Goal: Information Seeking & Learning: Learn about a topic

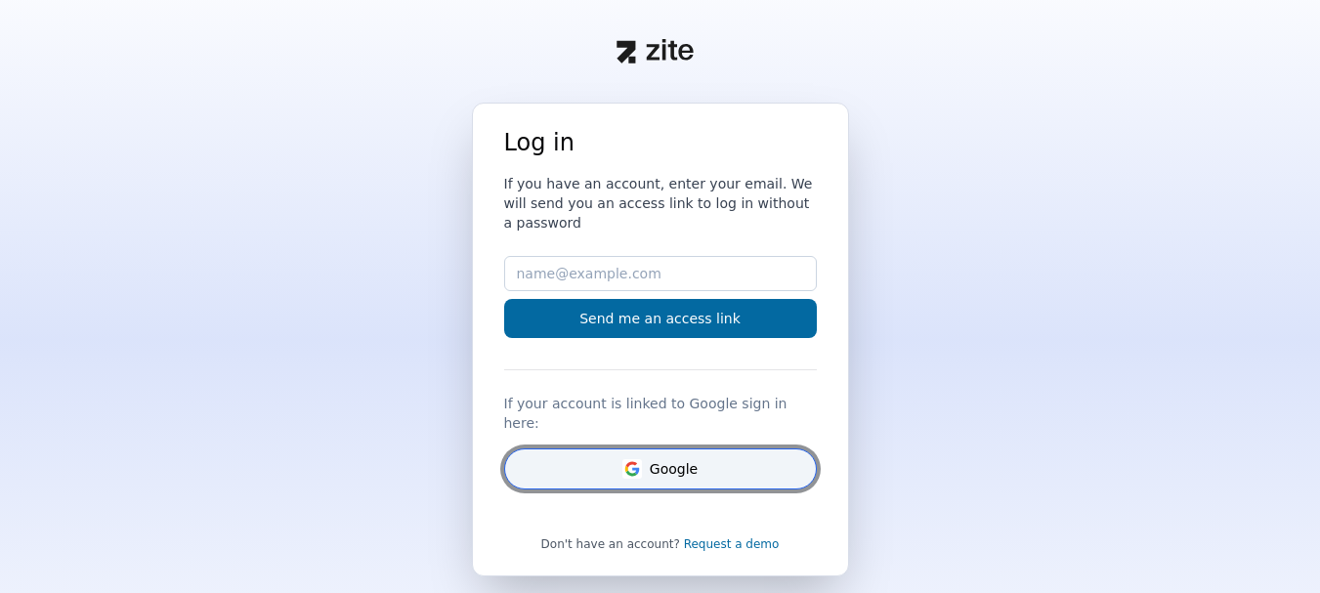
click at [687, 448] on button "Google" at bounding box center [660, 468] width 313 height 41
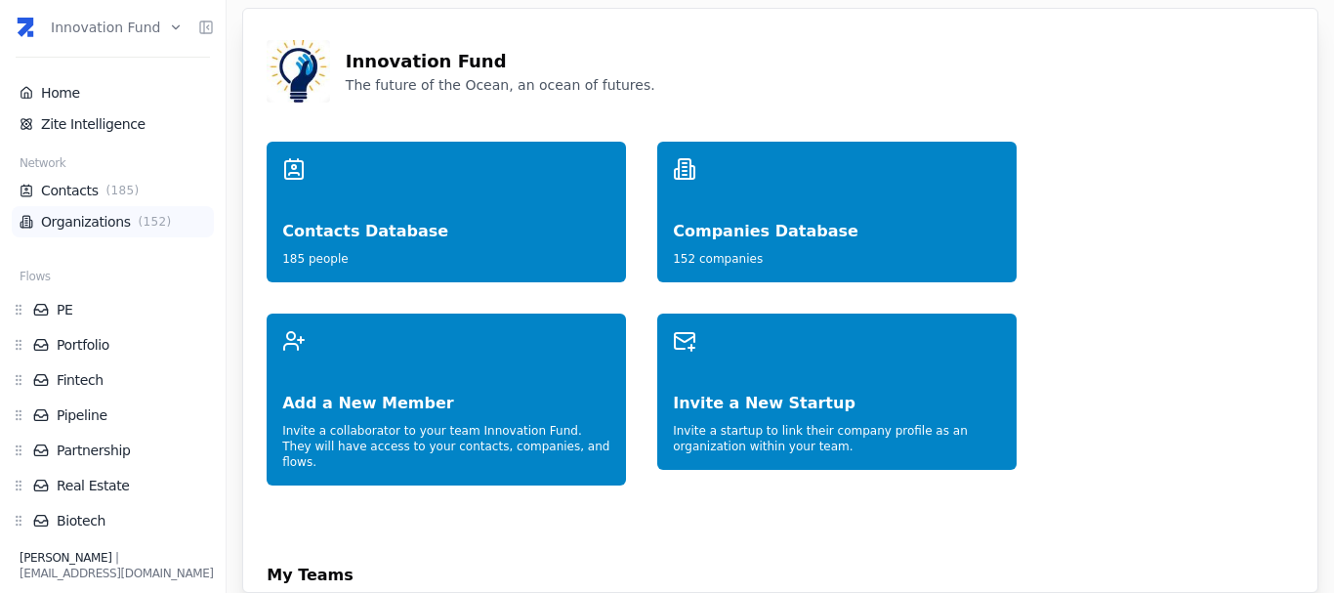
click at [66, 208] on li "Organizations ( 152 )" at bounding box center [113, 221] width 202 height 31
click at [83, 221] on link "Organizations ( 152 )" at bounding box center [113, 222] width 187 height 20
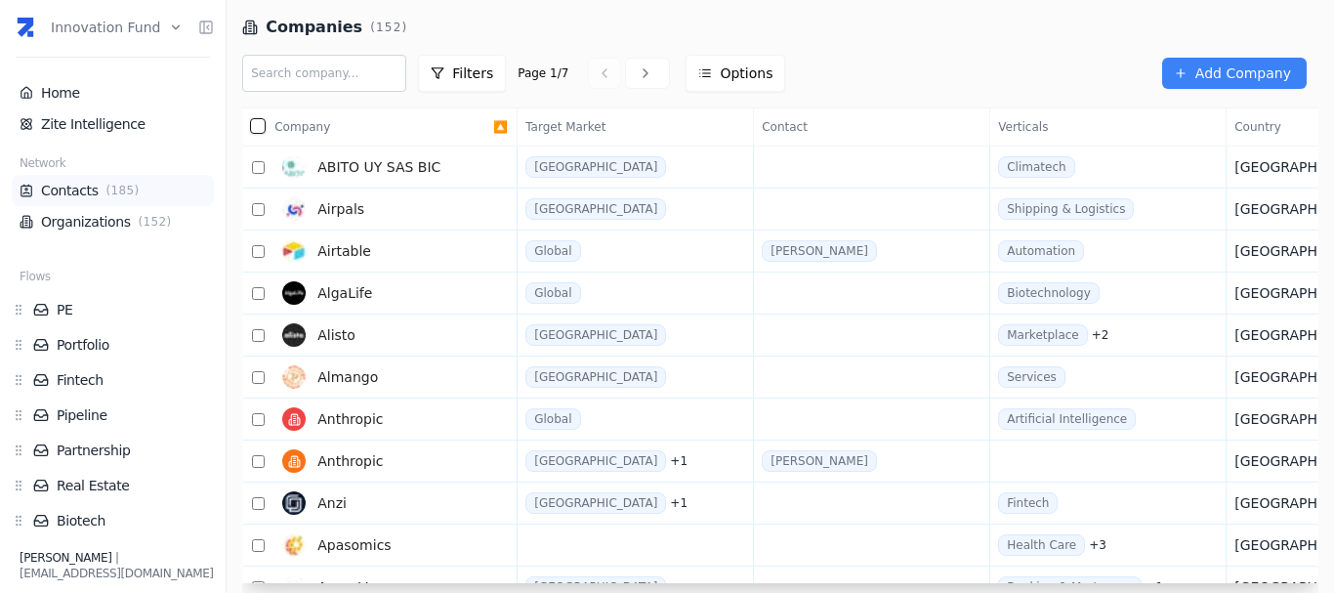
click at [75, 178] on li "Contacts ( 185 )" at bounding box center [113, 190] width 202 height 31
click at [57, 195] on link "Contacts ( 185 )" at bounding box center [113, 191] width 187 height 20
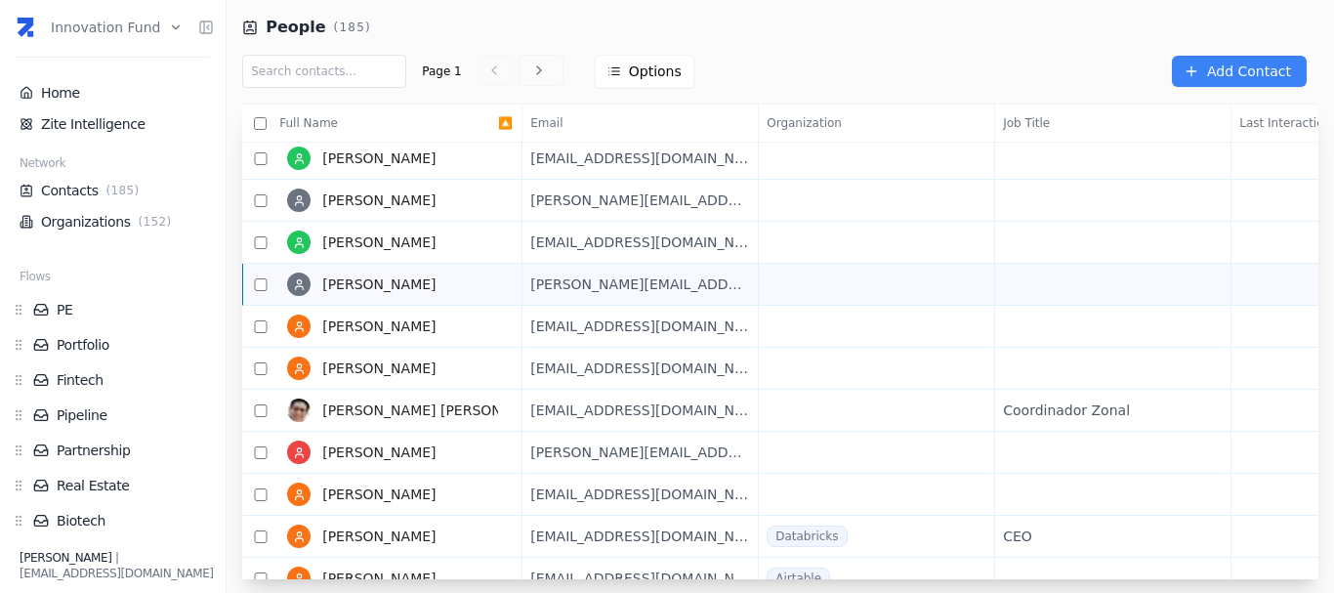
scroll to position [17, 0]
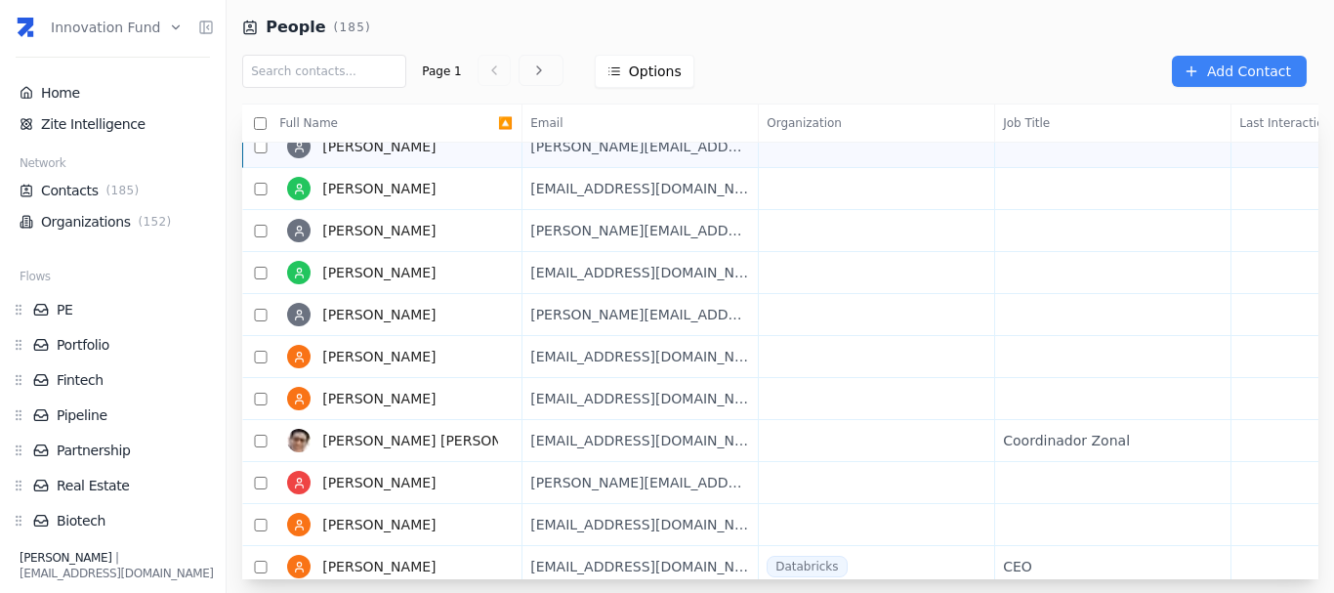
click at [410, 154] on span "[PERSON_NAME]" at bounding box center [378, 147] width 113 height 16
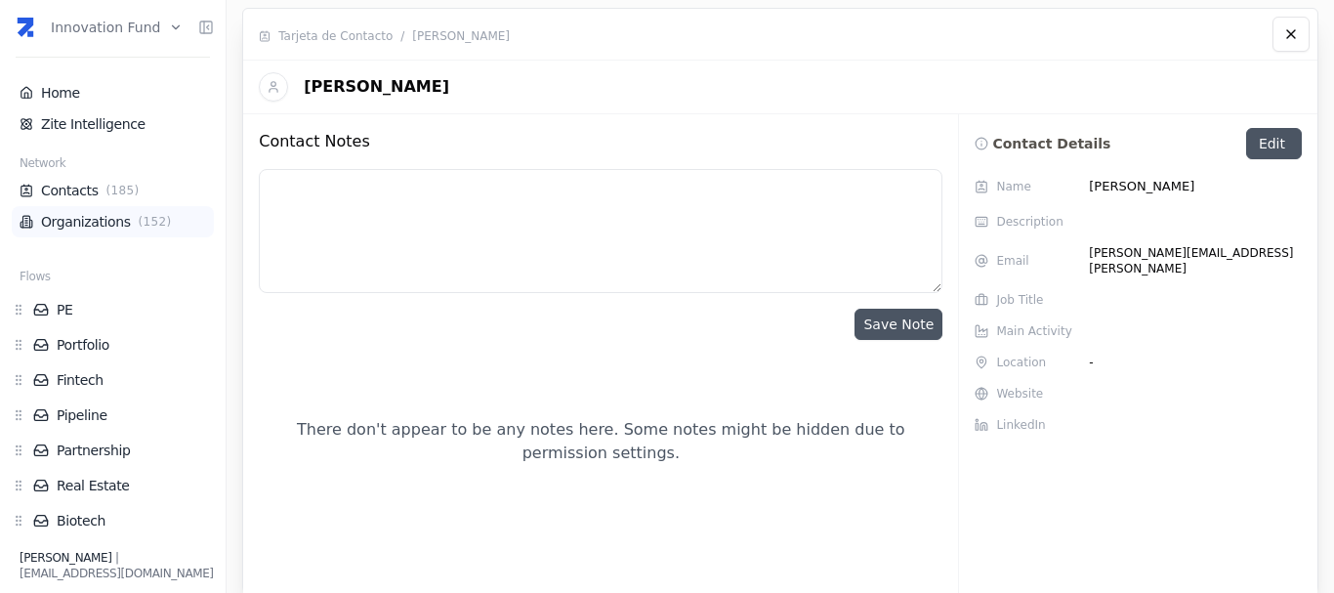
click at [93, 211] on li "Organizations ( 152 )" at bounding box center [113, 221] width 202 height 31
click at [109, 218] on link "Organizations ( 152 )" at bounding box center [113, 222] width 187 height 20
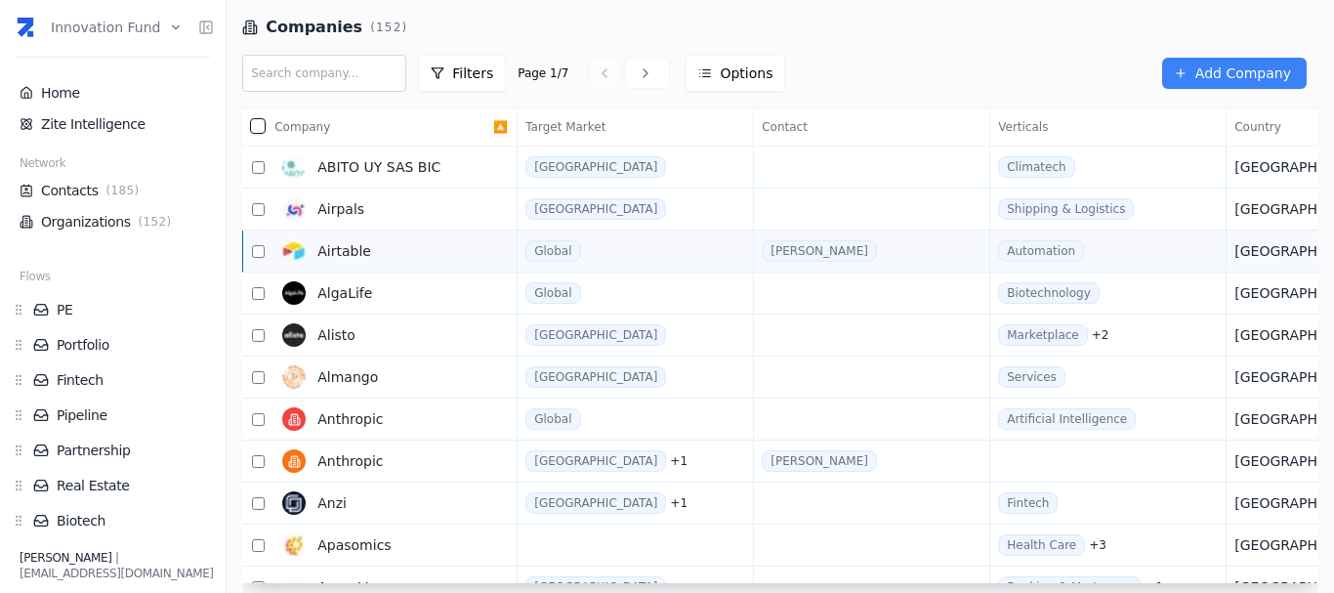
click at [357, 252] on span "Airtable" at bounding box center [344, 251] width 54 height 20
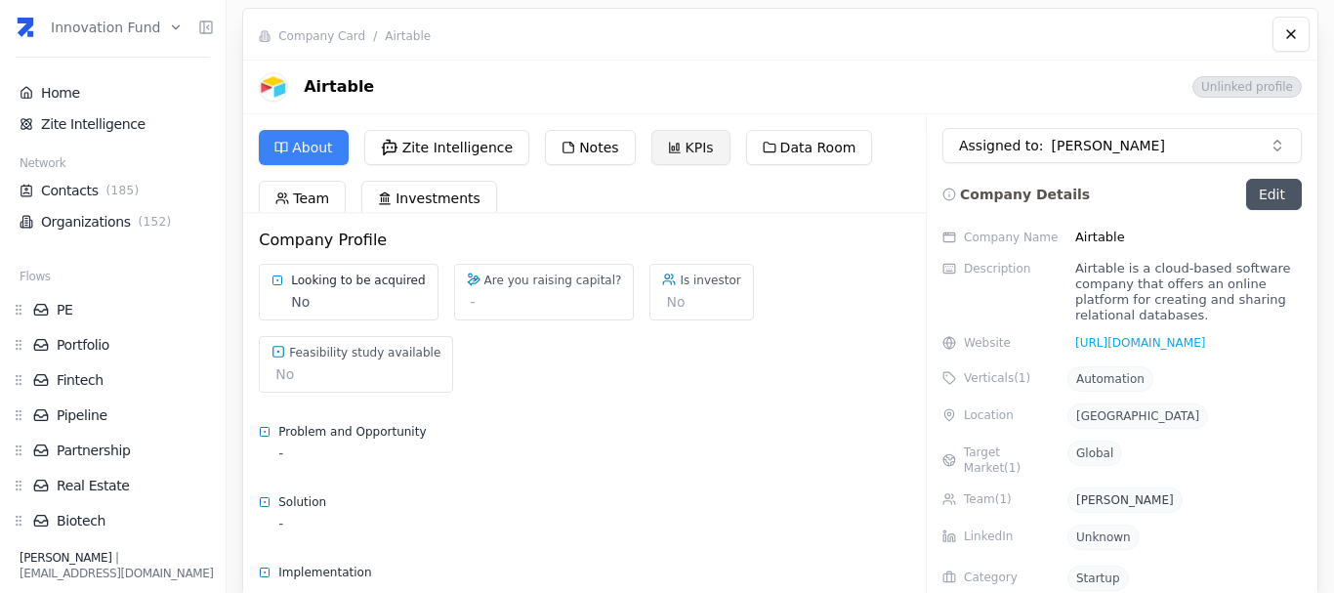
click at [678, 148] on button "KPIs" at bounding box center [690, 147] width 79 height 35
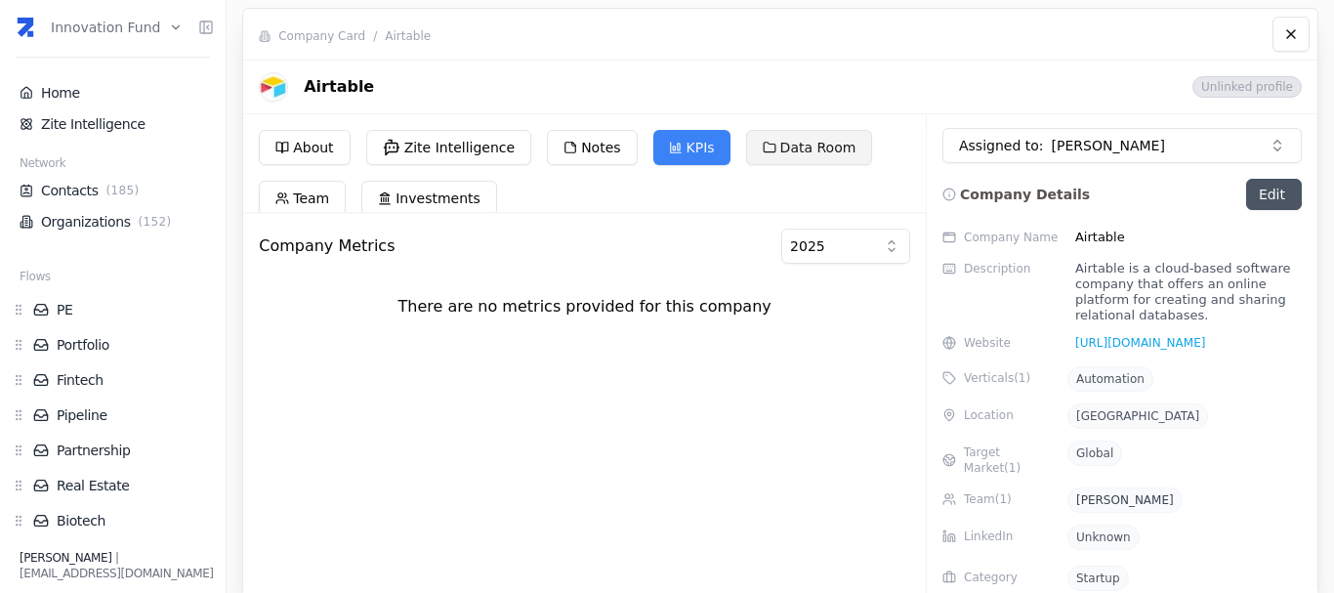
click at [784, 141] on button "Data Room" at bounding box center [809, 147] width 127 height 35
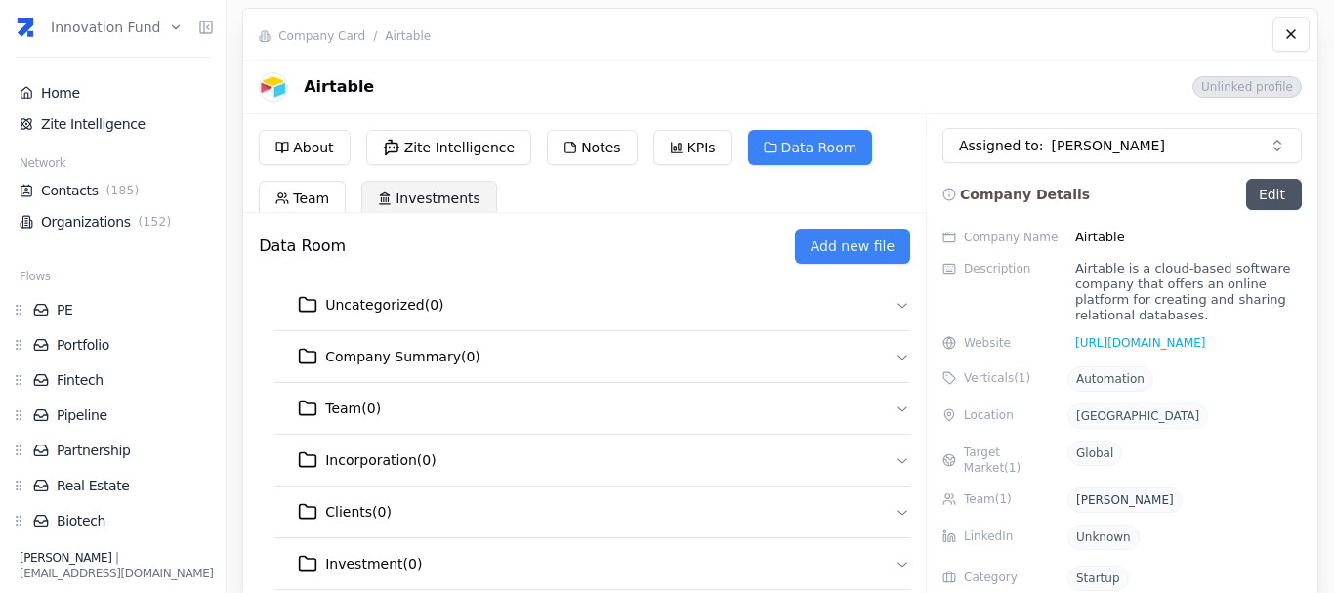
click at [432, 205] on button "Investments" at bounding box center [429, 198] width 136 height 35
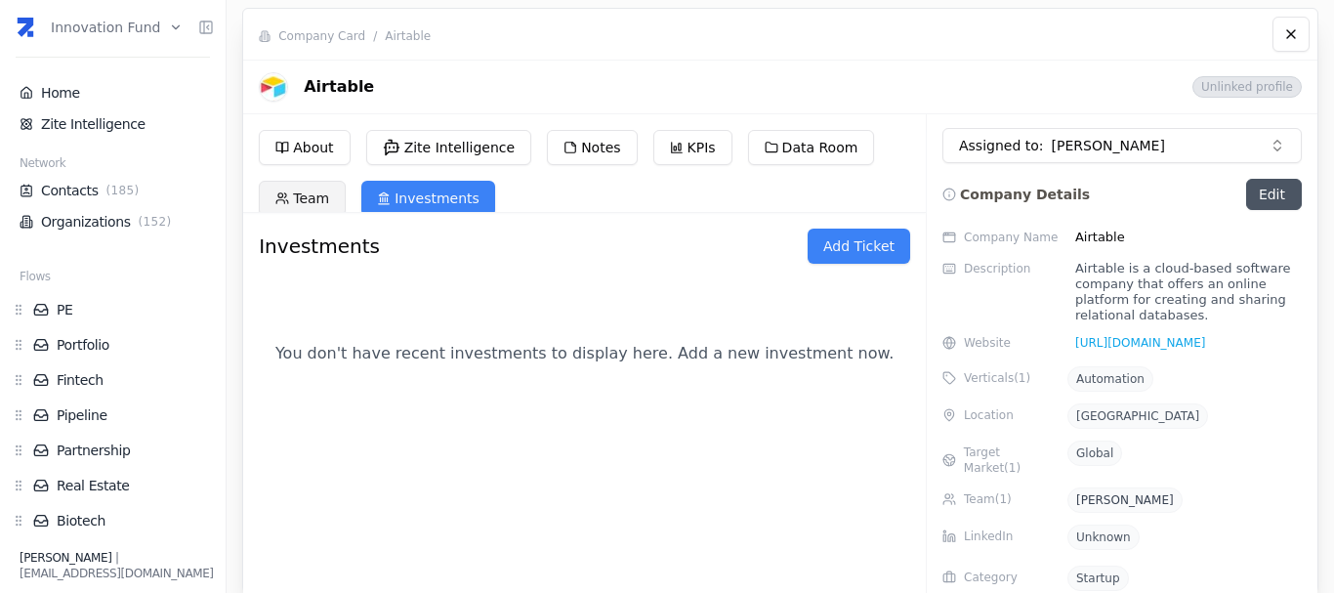
click at [315, 193] on button "Team" at bounding box center [302, 198] width 87 height 35
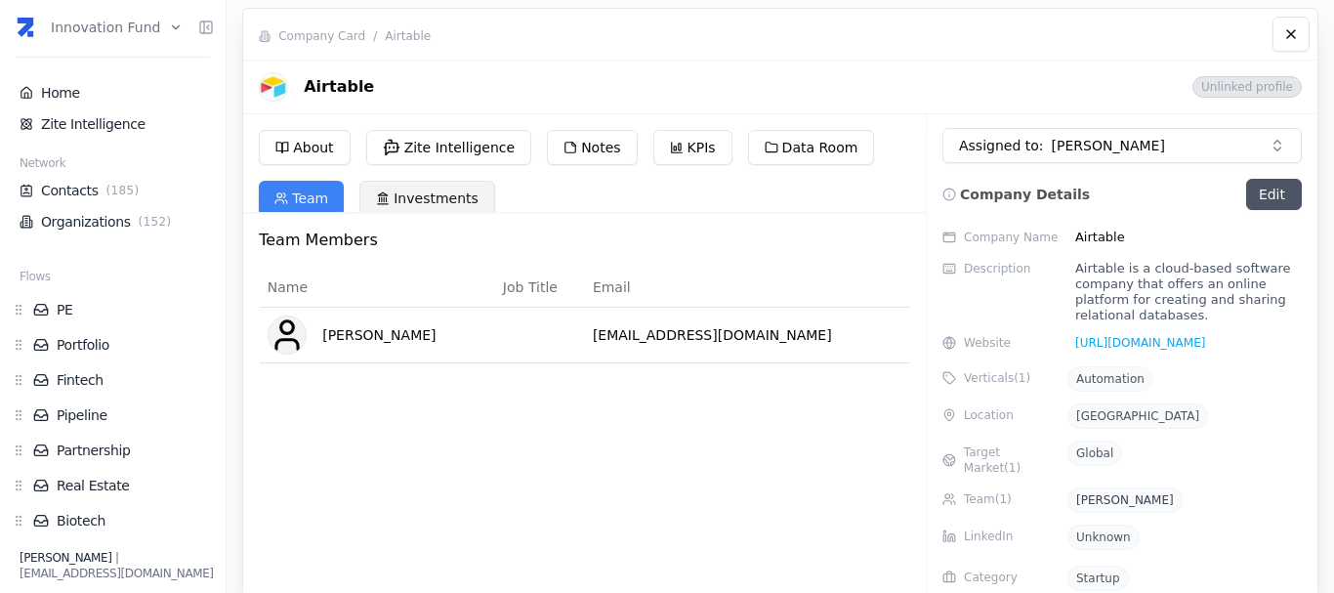
click at [464, 201] on button "Investments" at bounding box center [427, 198] width 136 height 35
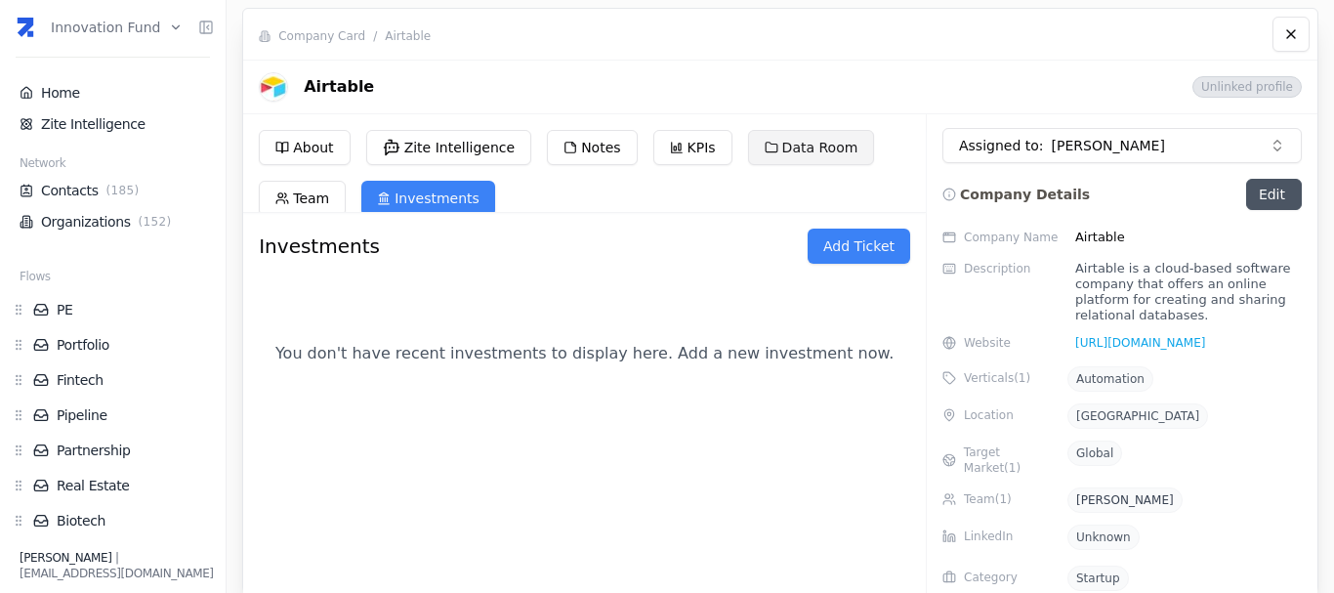
click at [821, 151] on button "Data Room" at bounding box center [811, 147] width 127 height 35
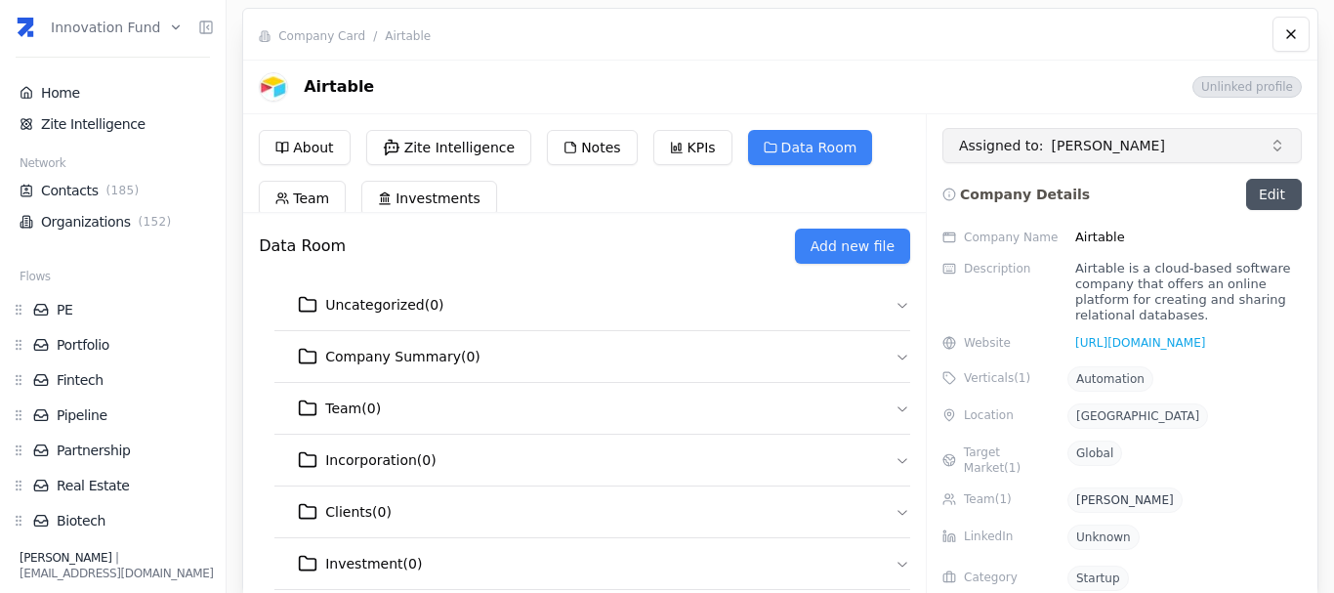
click at [1198, 132] on button "Assigned to : Juan Melano" at bounding box center [1122, 145] width 359 height 35
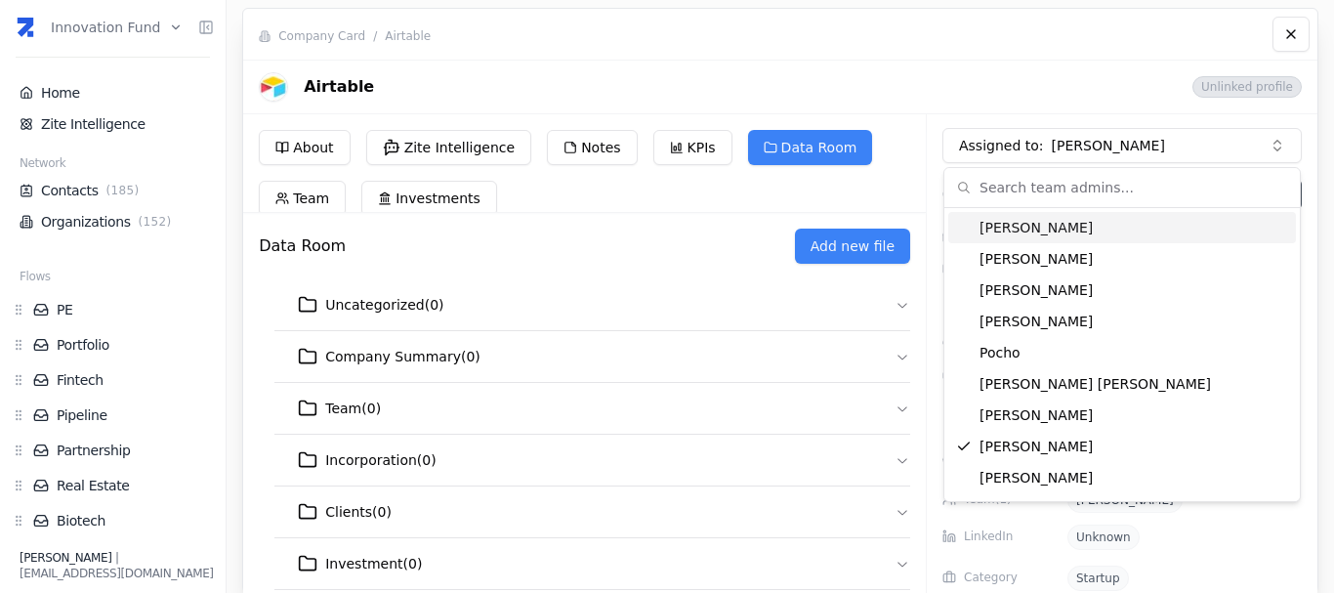
click at [981, 102] on div "Airtable Unlinked profile" at bounding box center [780, 87] width 1074 height 55
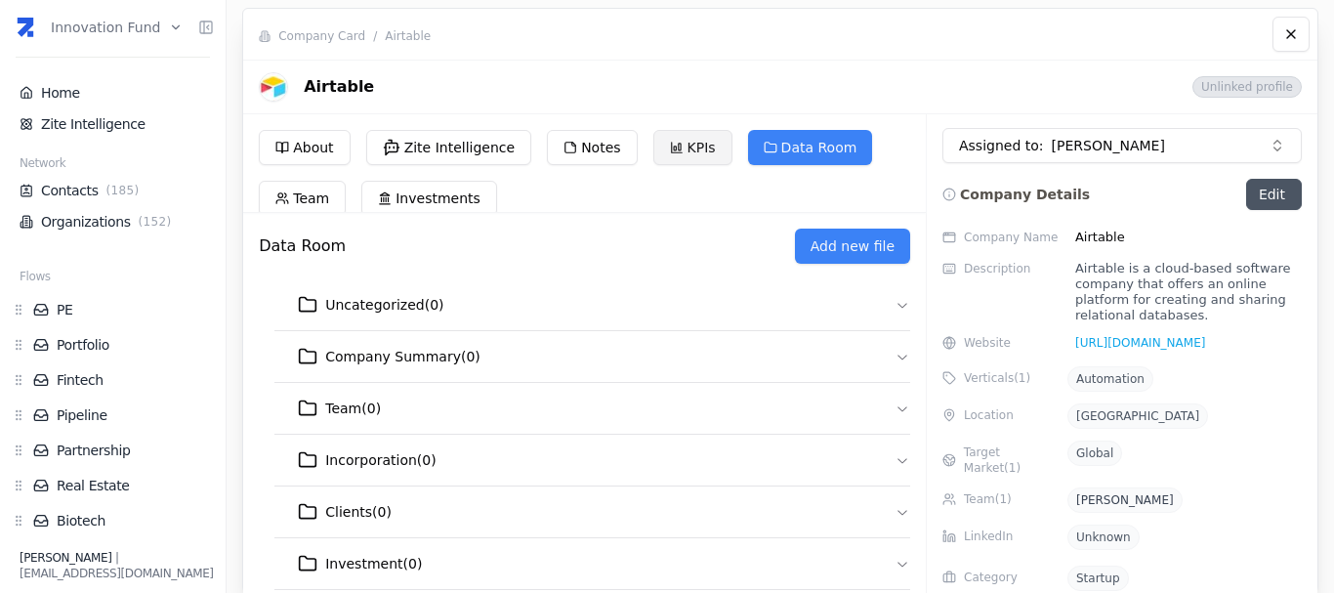
click at [693, 141] on button "KPIs" at bounding box center [692, 147] width 79 height 35
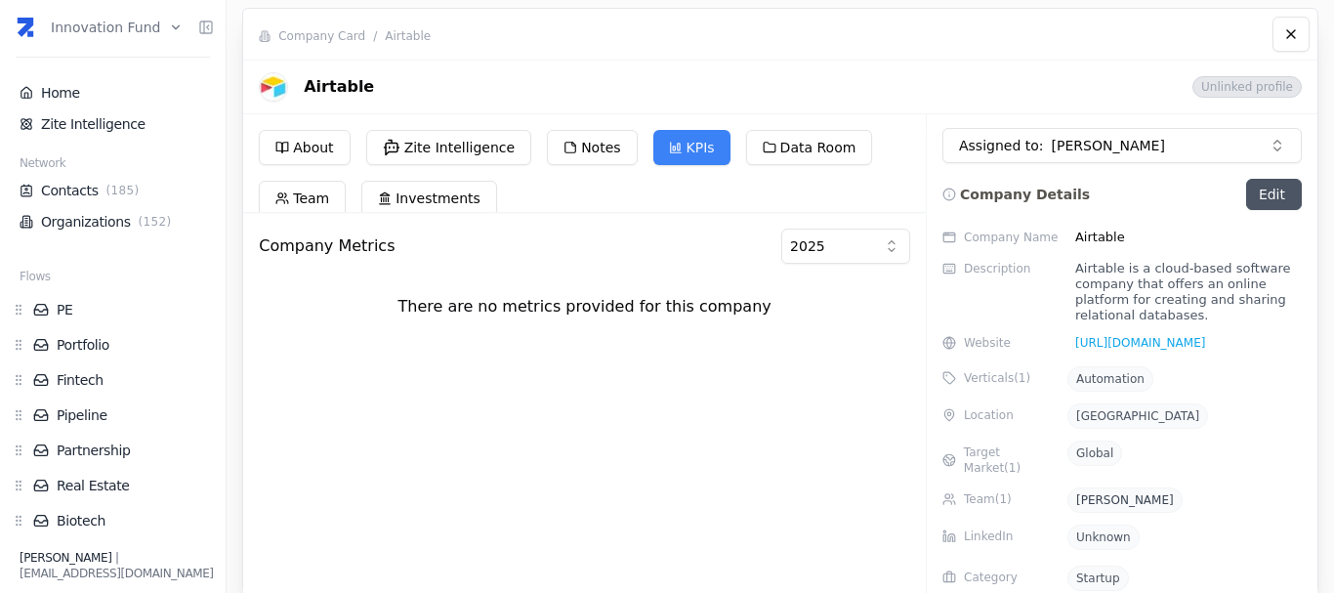
click at [869, 227] on div "Company Metrics 2025 There are no metrics provided for this company" at bounding box center [584, 277] width 667 height 129
click at [873, 254] on html "Innovation Fund Home Zite Intelligence Network Contacts ( 185 ) Organizations (…" at bounding box center [667, 296] width 1334 height 593
click at [685, 256] on html "Innovation Fund Home Zite Intelligence Network Contacts ( 185 ) Organizations (…" at bounding box center [667, 296] width 1334 height 593
click at [799, 250] on html "Innovation Fund Home Zite Intelligence Network Contacts ( 185 ) Organizations (…" at bounding box center [667, 296] width 1334 height 593
click at [835, 231] on html "Innovation Fund Home Zite Intelligence Network Contacts ( 185 ) Organizations (…" at bounding box center [667, 296] width 1334 height 593
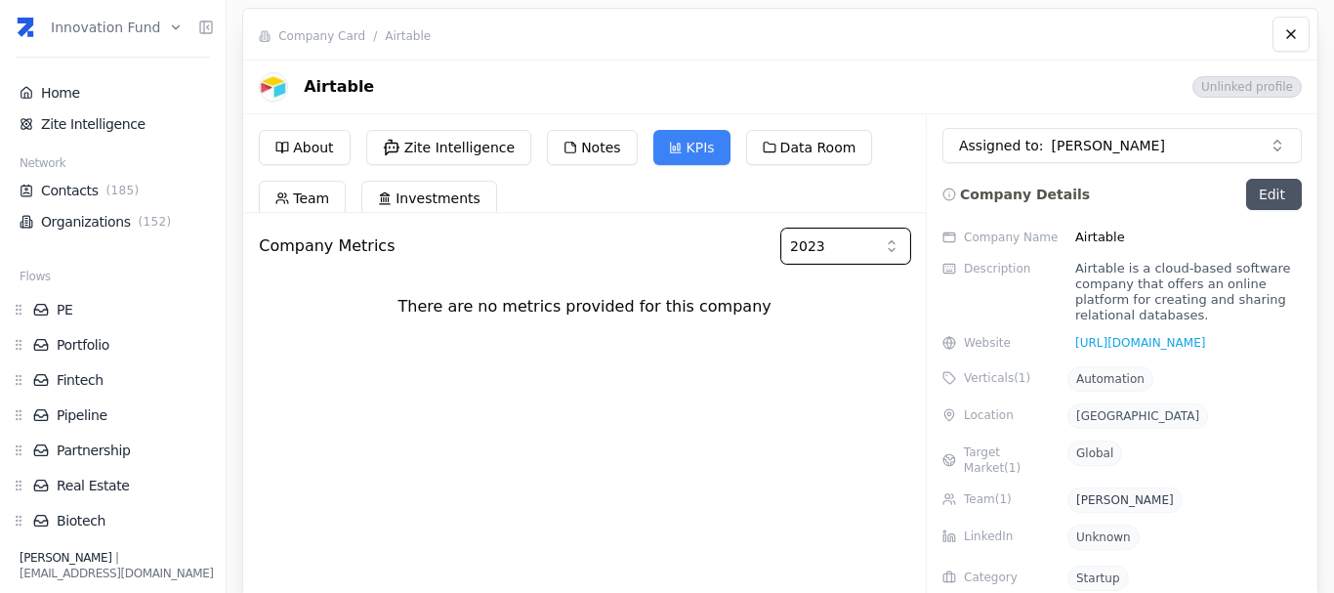
click at [623, 319] on html "Innovation Fund Home Zite Intelligence Network Contacts ( 185 ) Organizations (…" at bounding box center [667, 296] width 1334 height 593
click at [623, 319] on div "Company Metrics 2023 There are no metrics provided for this company" at bounding box center [584, 277] width 667 height 129
click at [309, 52] on div "Company Card / Airtable" at bounding box center [780, 34] width 1074 height 51
click at [305, 40] on span "Company Card" at bounding box center [321, 36] width 87 height 16
click at [122, 223] on link "Organizations ( 152 )" at bounding box center [113, 222] width 187 height 20
